Goal: Task Accomplishment & Management: Use online tool/utility

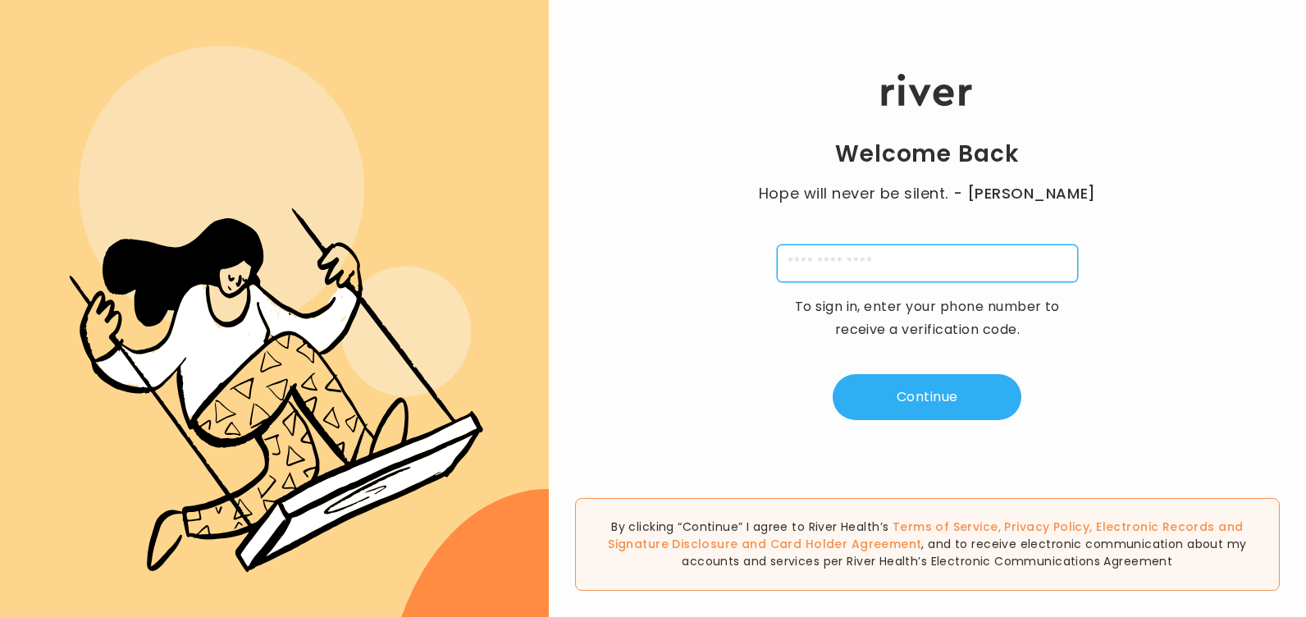
click at [838, 263] on input "tel" at bounding box center [927, 263] width 301 height 38
type input "**********"
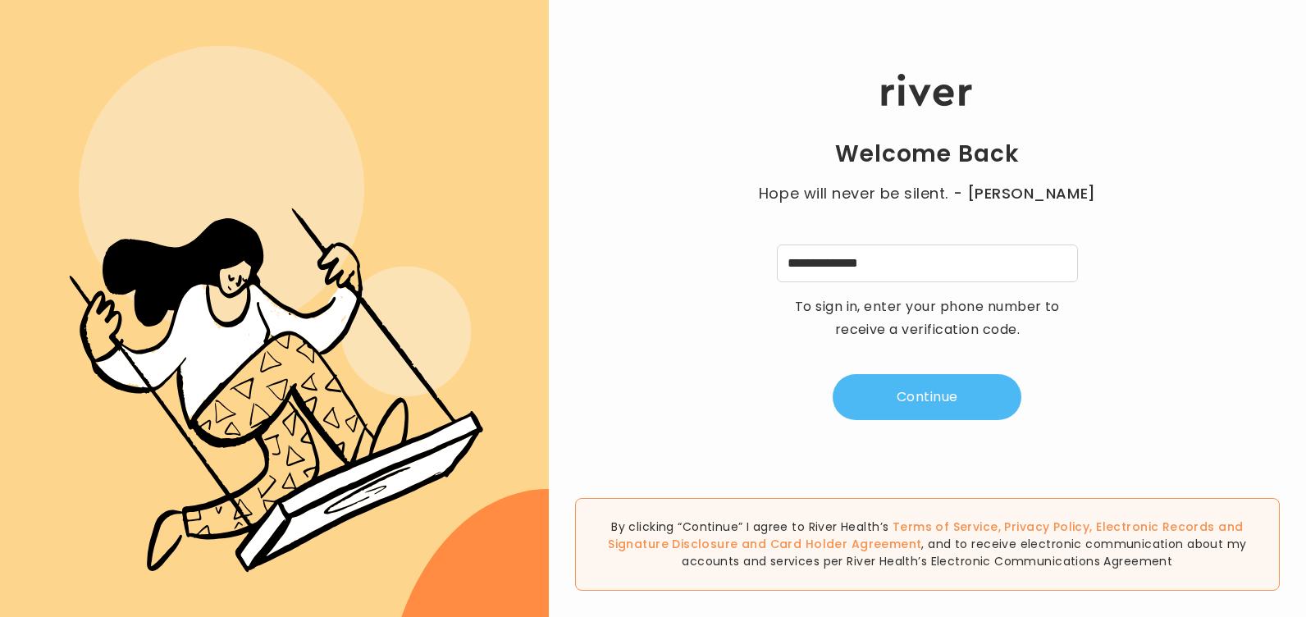
click at [945, 398] on button "Continue" at bounding box center [927, 397] width 189 height 46
type input "*"
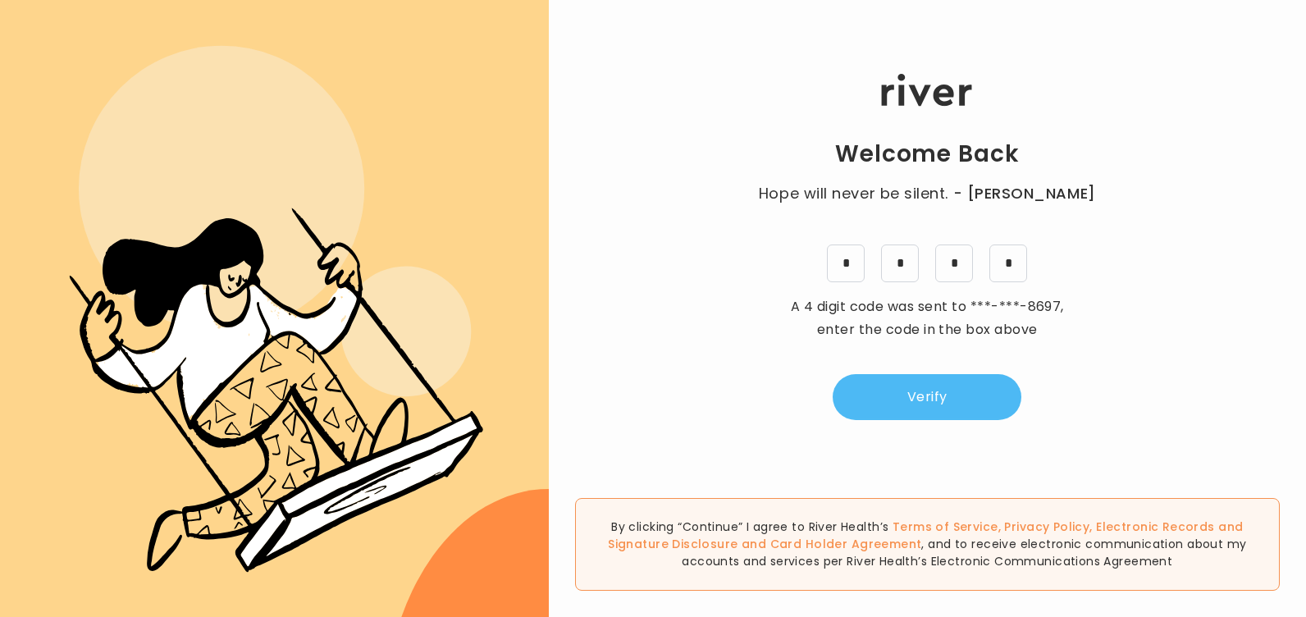
click at [930, 394] on button "Verify" at bounding box center [927, 397] width 189 height 46
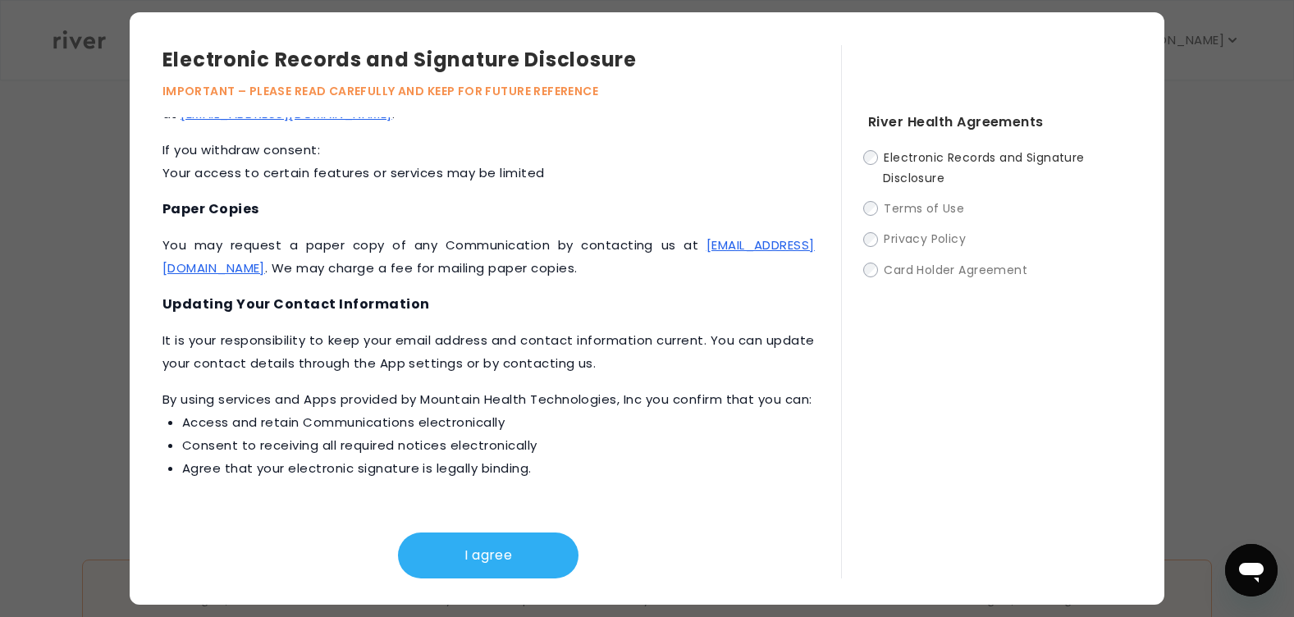
scroll to position [628, 0]
click at [500, 557] on button "I agree" at bounding box center [488, 555] width 180 height 46
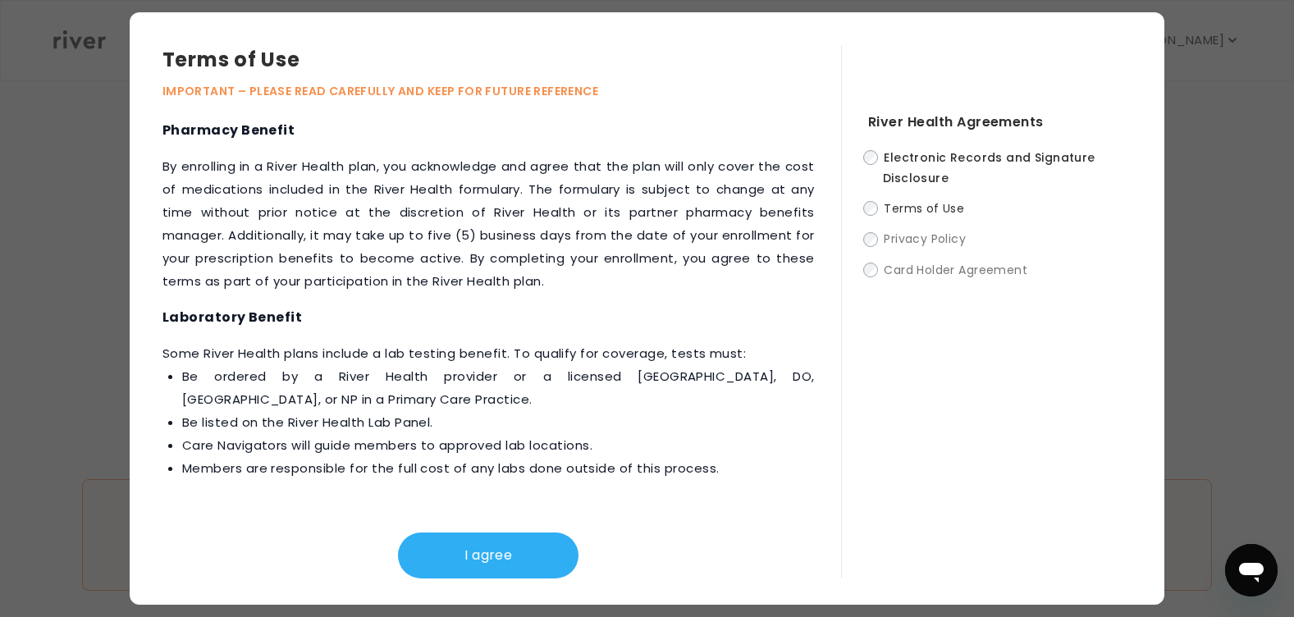
scroll to position [2066, 0]
click at [532, 553] on button "I agree" at bounding box center [488, 555] width 180 height 46
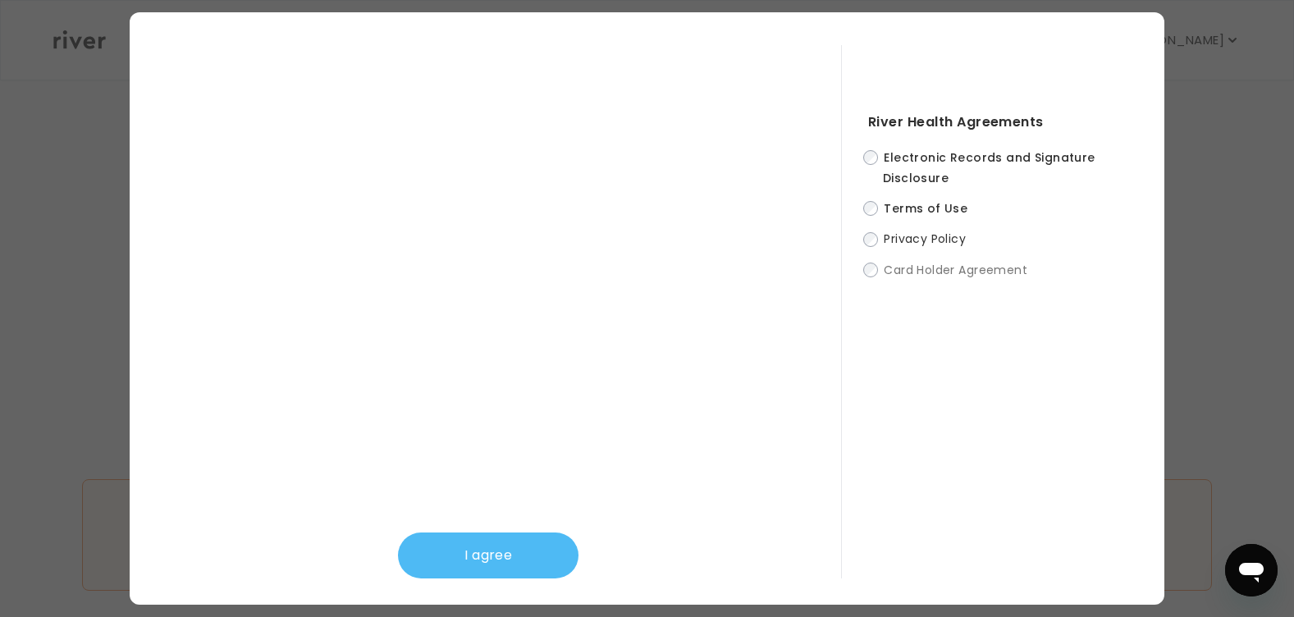
click at [521, 555] on button "I agree" at bounding box center [488, 555] width 180 height 46
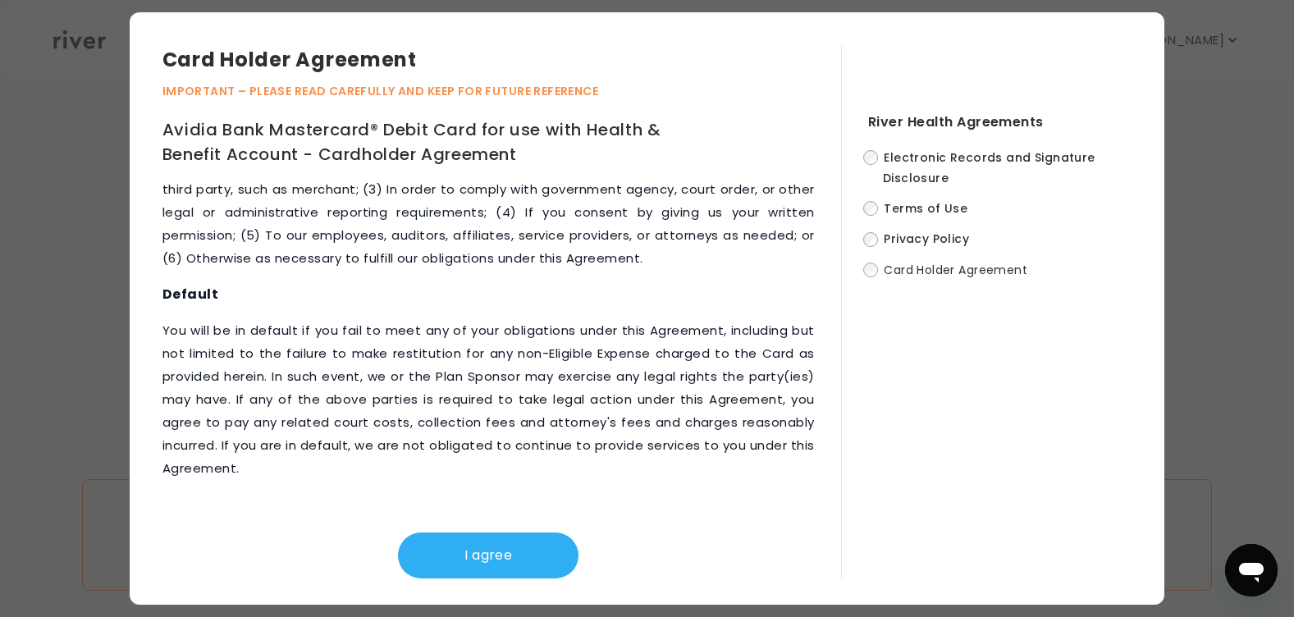
scroll to position [8051, 0]
click at [519, 555] on button "I agree" at bounding box center [488, 555] width 180 height 46
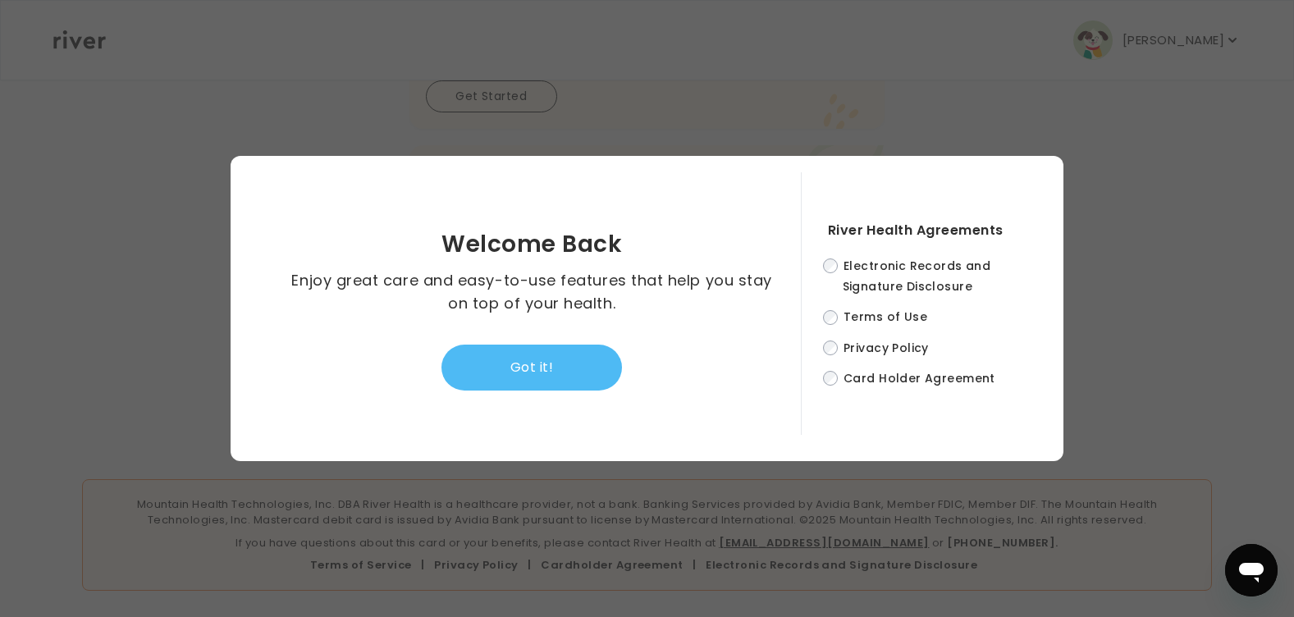
click at [541, 361] on button "Got it!" at bounding box center [531, 368] width 180 height 46
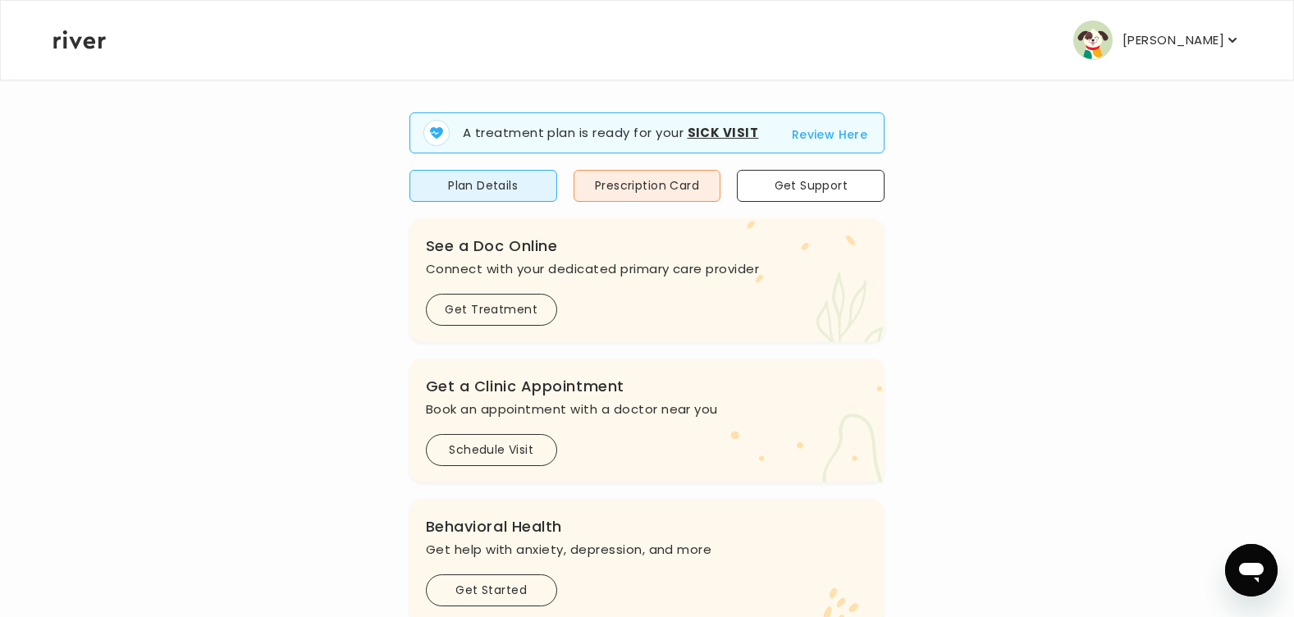
scroll to position [0, 0]
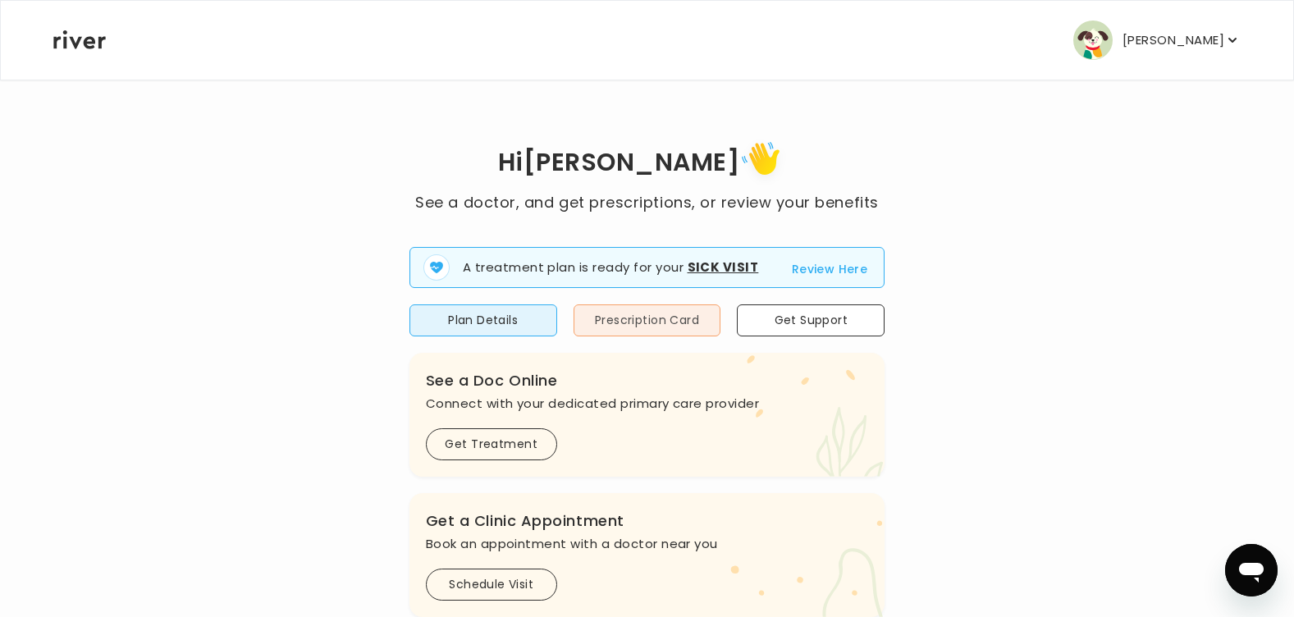
click at [664, 313] on button "Prescription Card" at bounding box center [647, 320] width 148 height 32
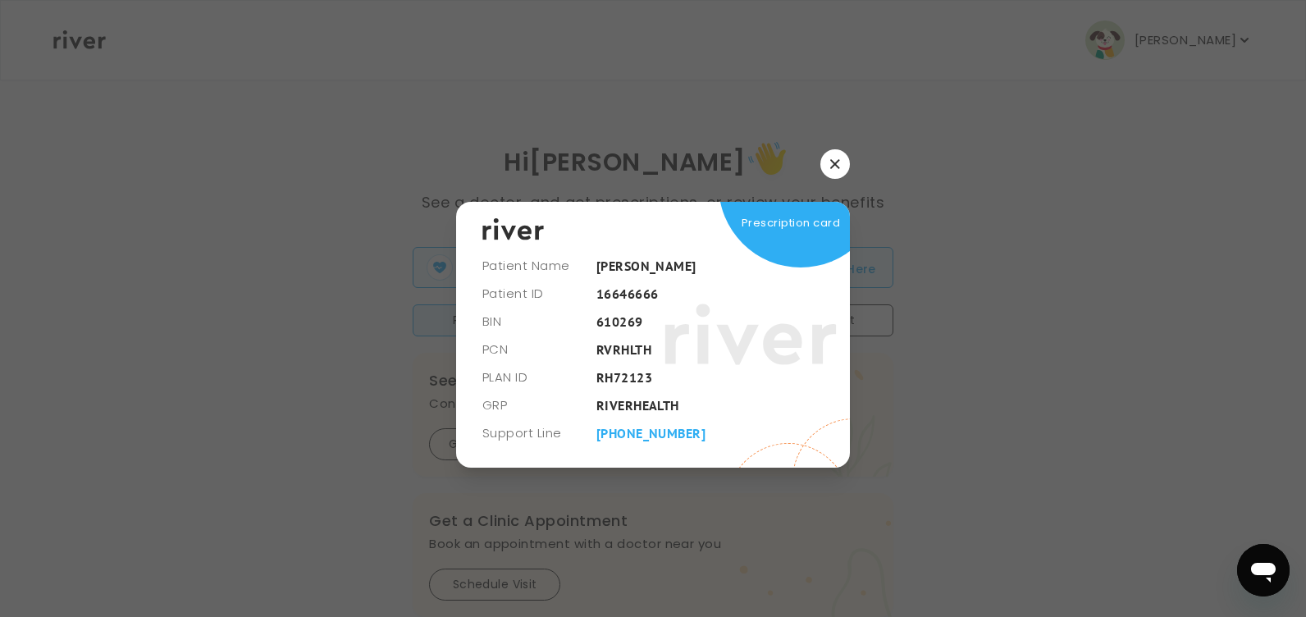
click at [837, 162] on icon "button" at bounding box center [834, 164] width 9 height 9
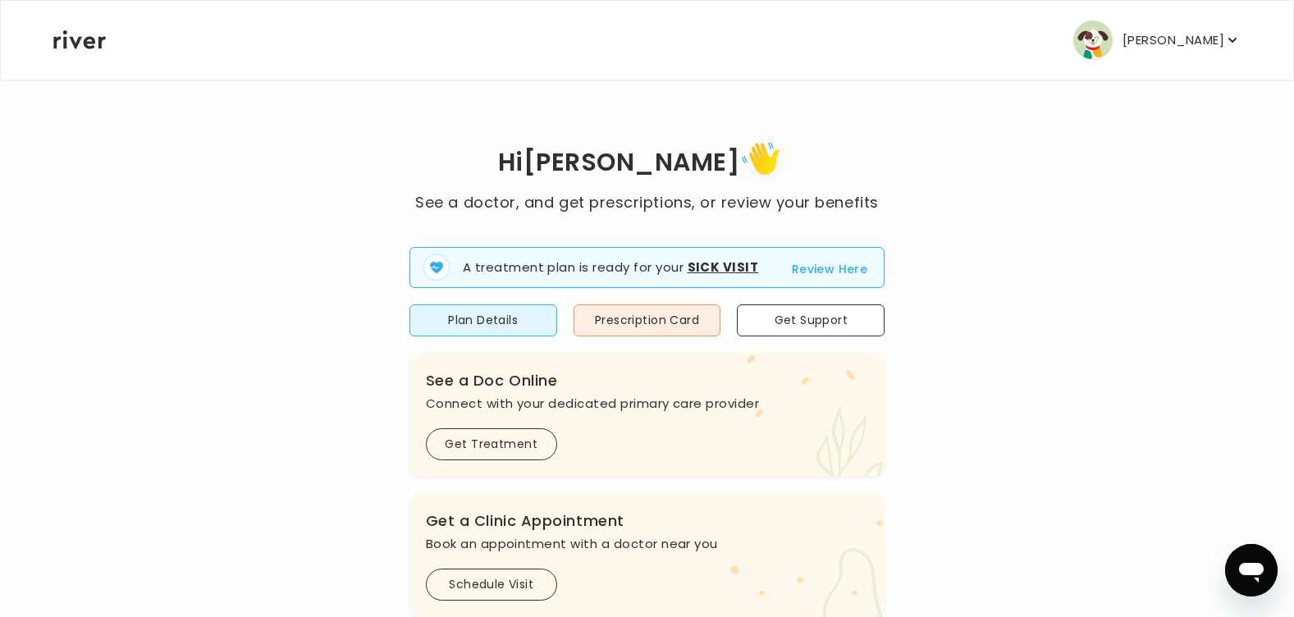
click at [1213, 39] on p "[PERSON_NAME]" at bounding box center [1173, 40] width 102 height 23
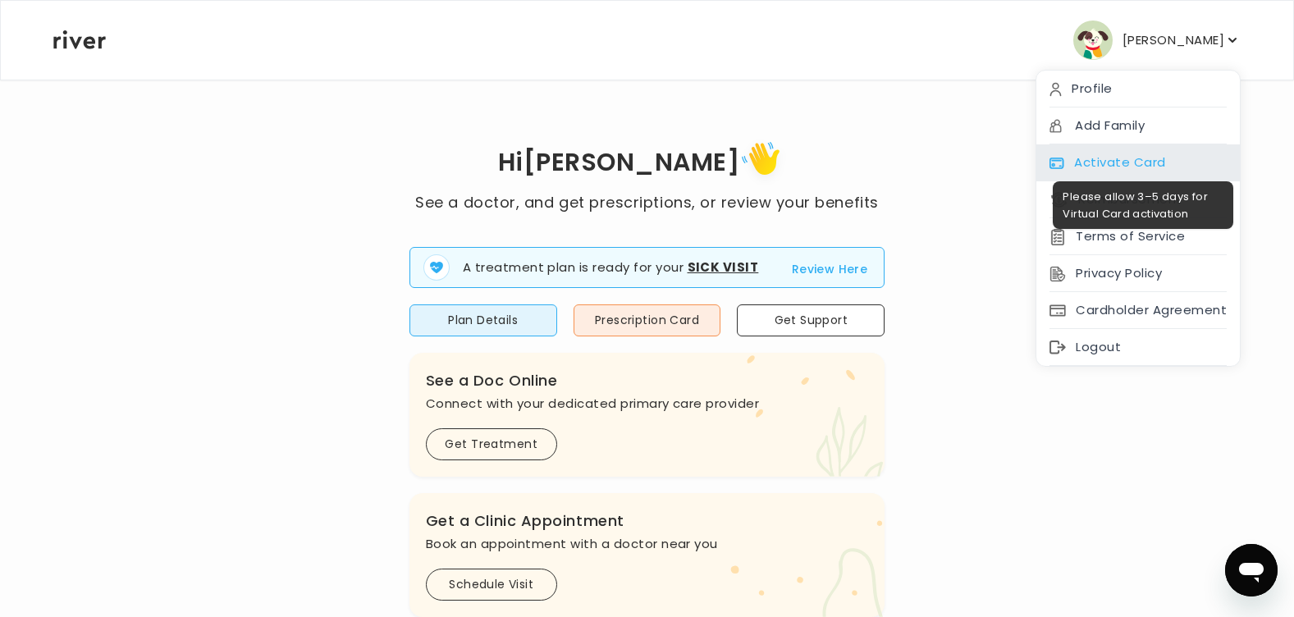
click at [1120, 158] on div "Activate Card" at bounding box center [1137, 162] width 203 height 37
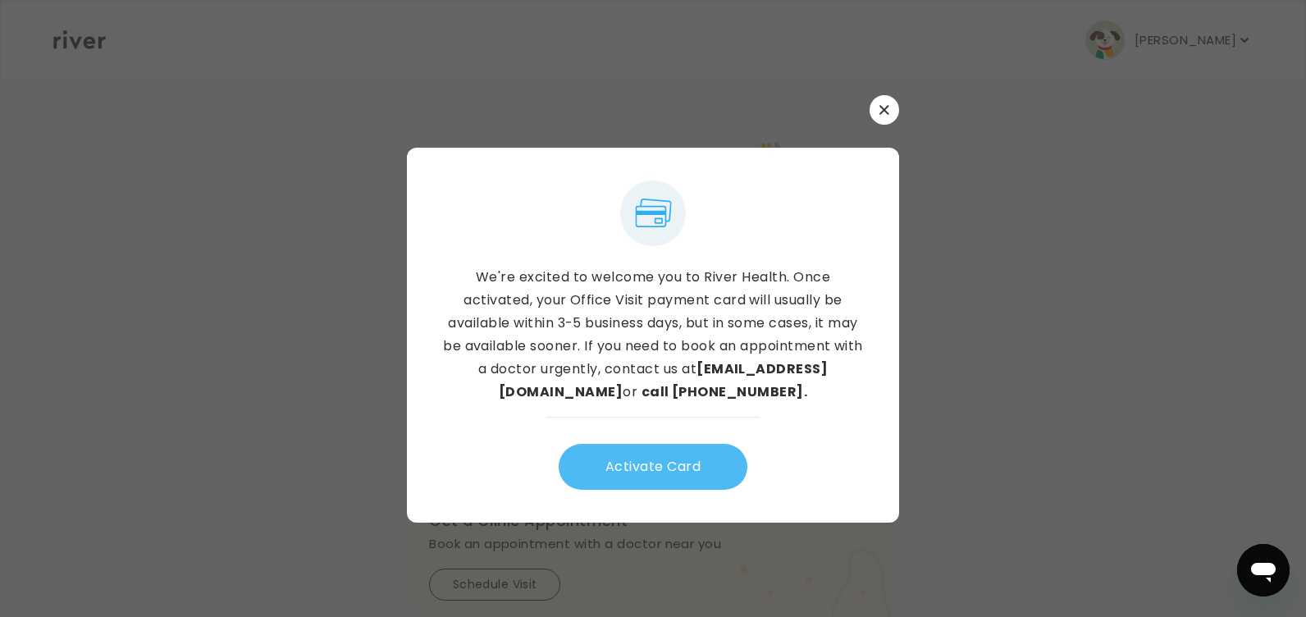
click at [678, 457] on button "Activate Card" at bounding box center [653, 467] width 189 height 46
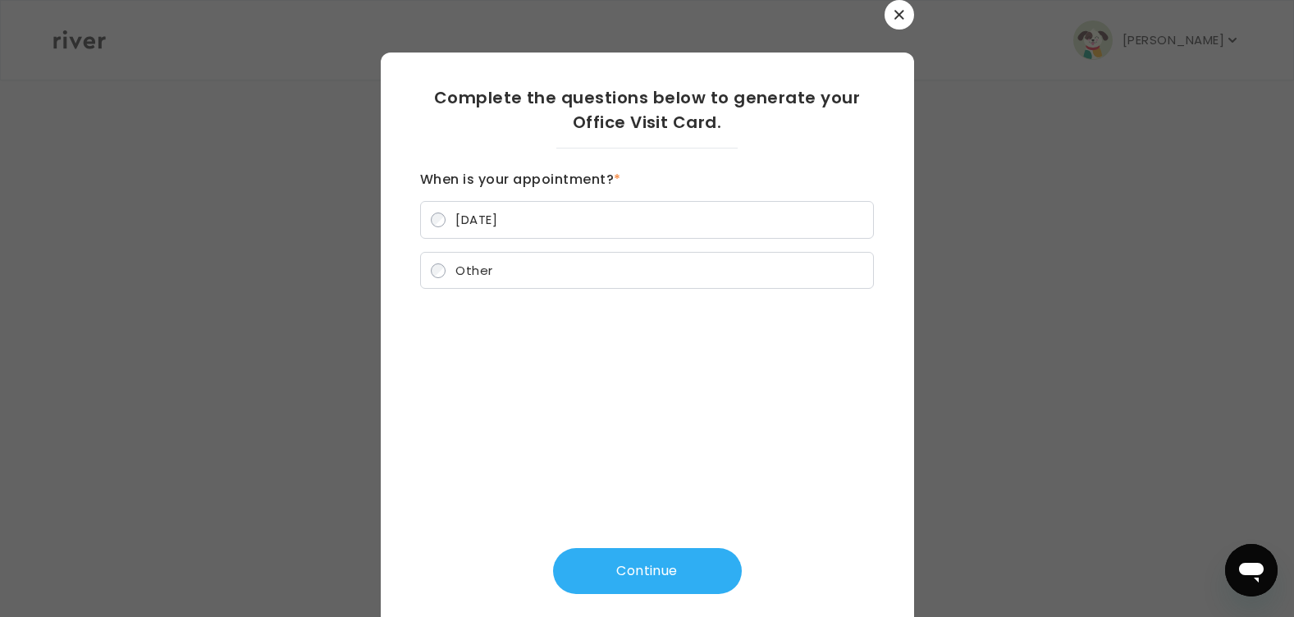
click at [894, 17] on icon "button" at bounding box center [899, 15] width 10 height 10
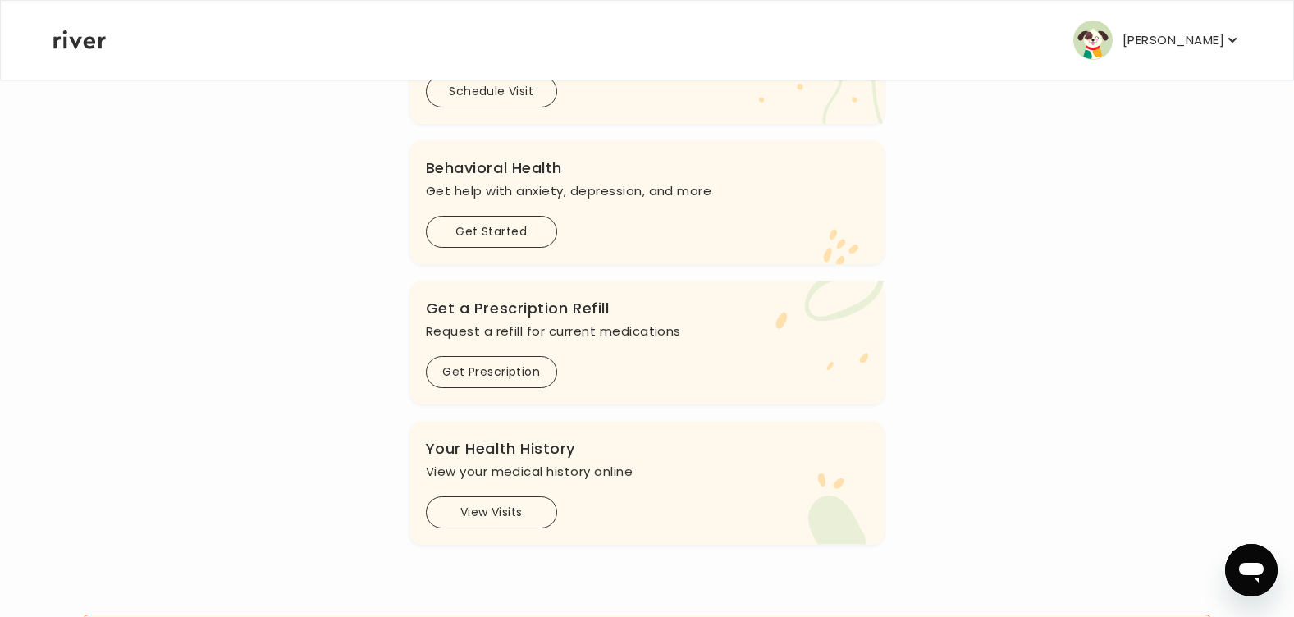
scroll to position [574, 0]
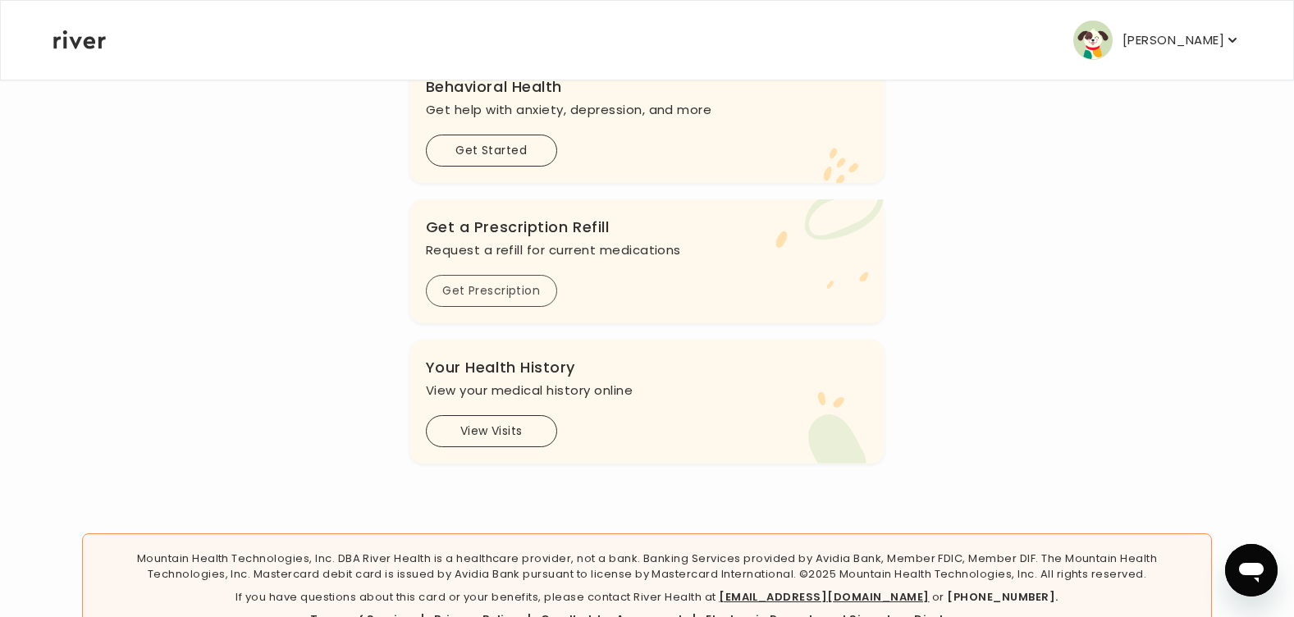
click at [472, 292] on button "Get Prescription" at bounding box center [491, 291] width 131 height 32
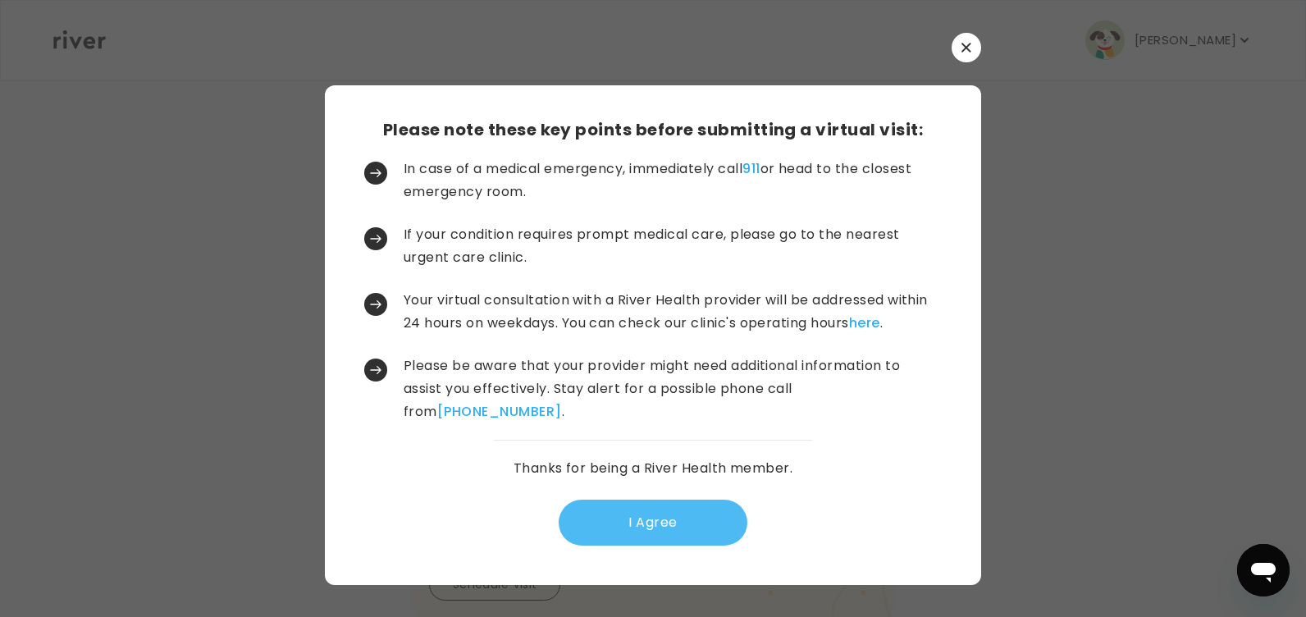
click at [651, 523] on button "I Agree" at bounding box center [653, 523] width 189 height 46
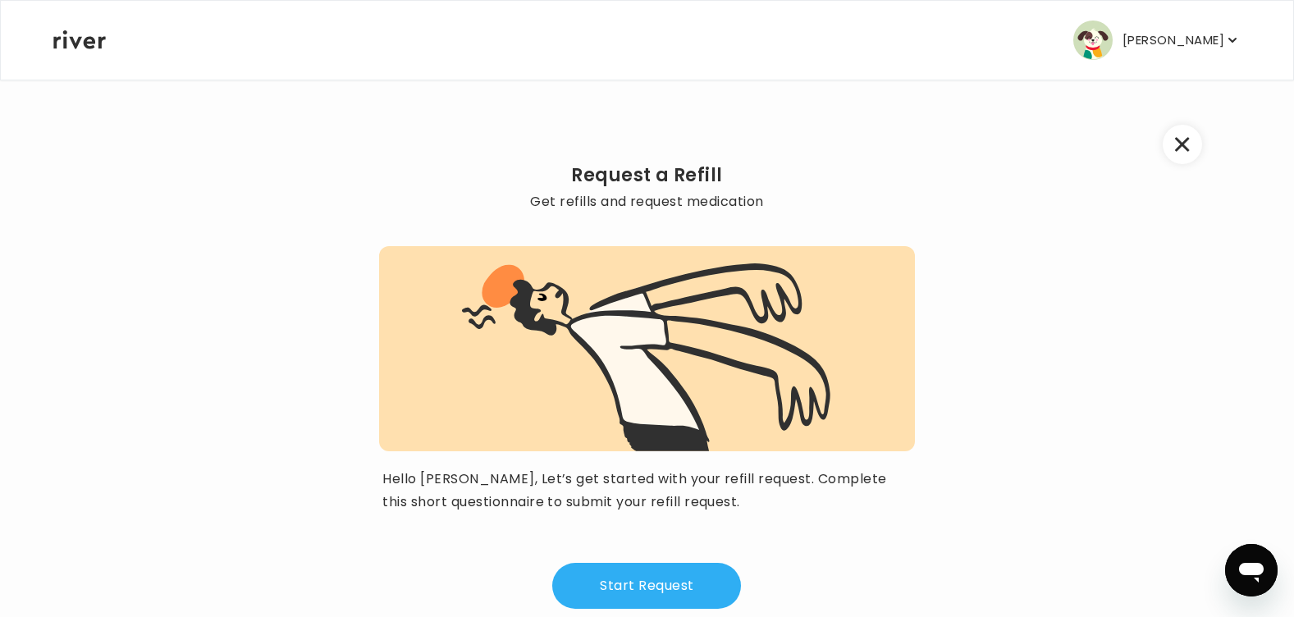
click at [1181, 148] on icon "button" at bounding box center [1182, 144] width 15 height 15
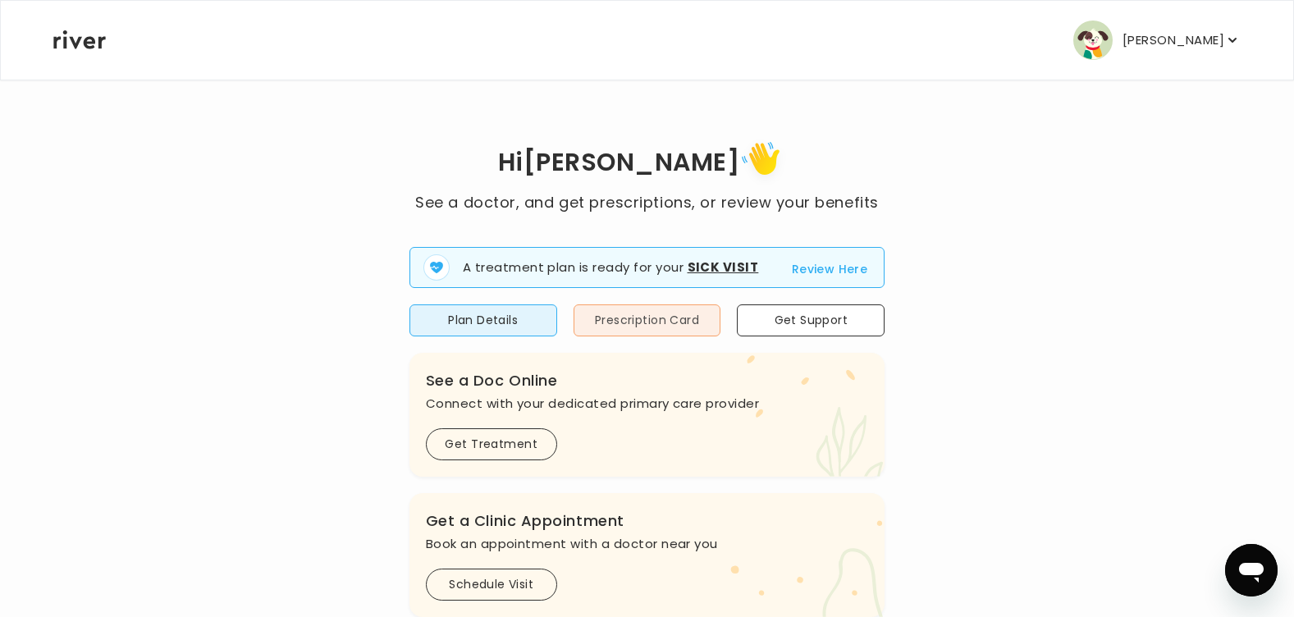
click at [646, 317] on button "Prescription Card" at bounding box center [647, 320] width 148 height 32
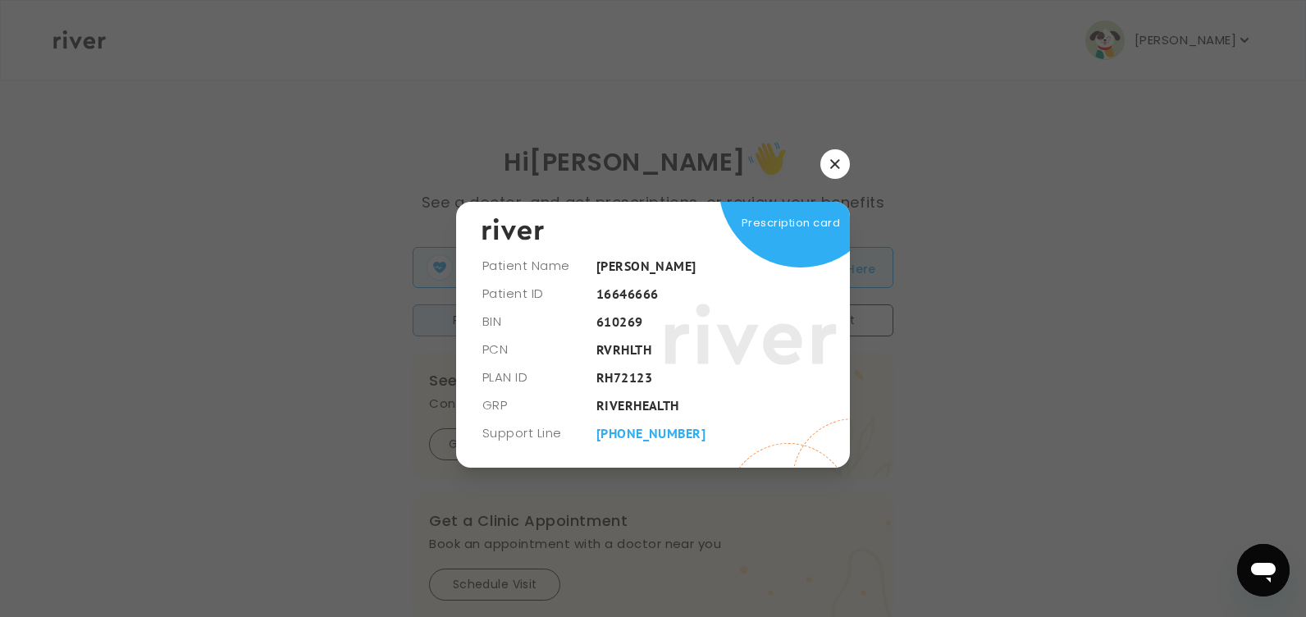
click at [836, 161] on icon "button" at bounding box center [835, 164] width 10 height 10
